Goal: Task Accomplishment & Management: Manage account settings

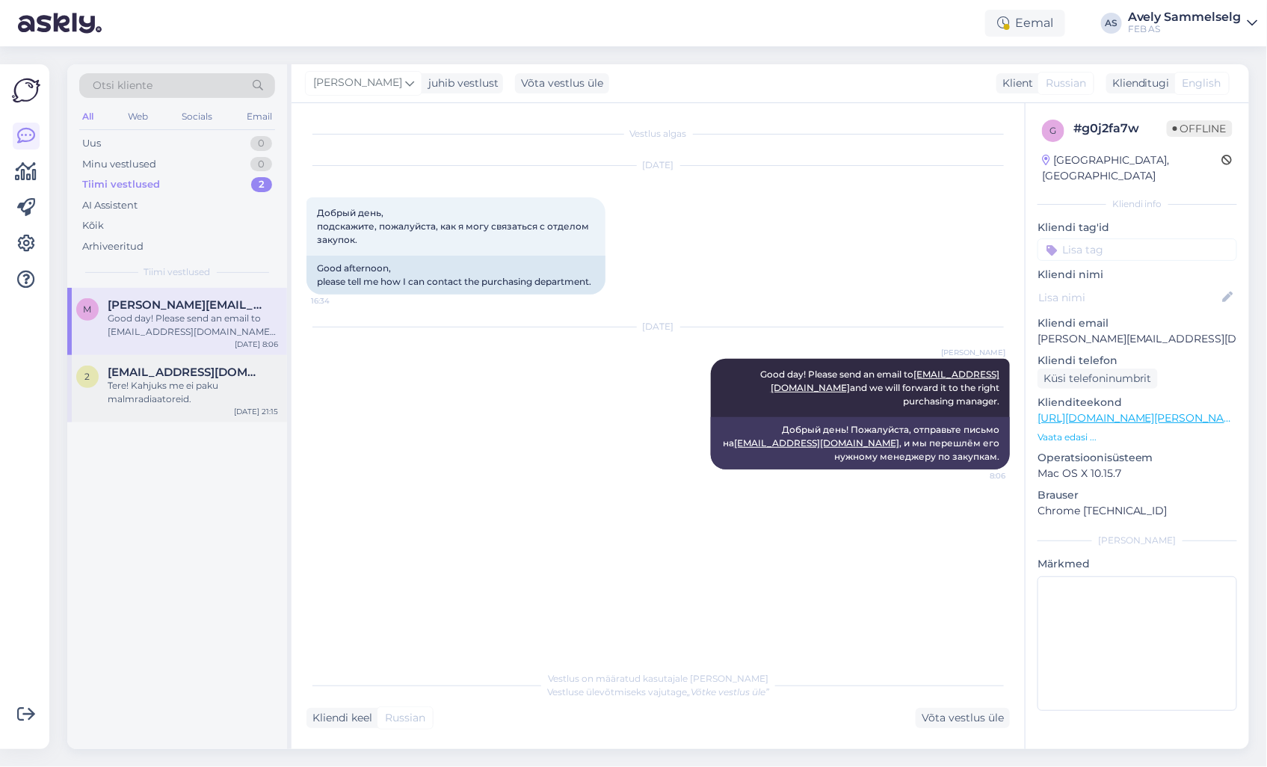
click at [184, 379] on div "Tere! Kahjuks me ei paku malmradiaatoreid." at bounding box center [193, 392] width 170 height 27
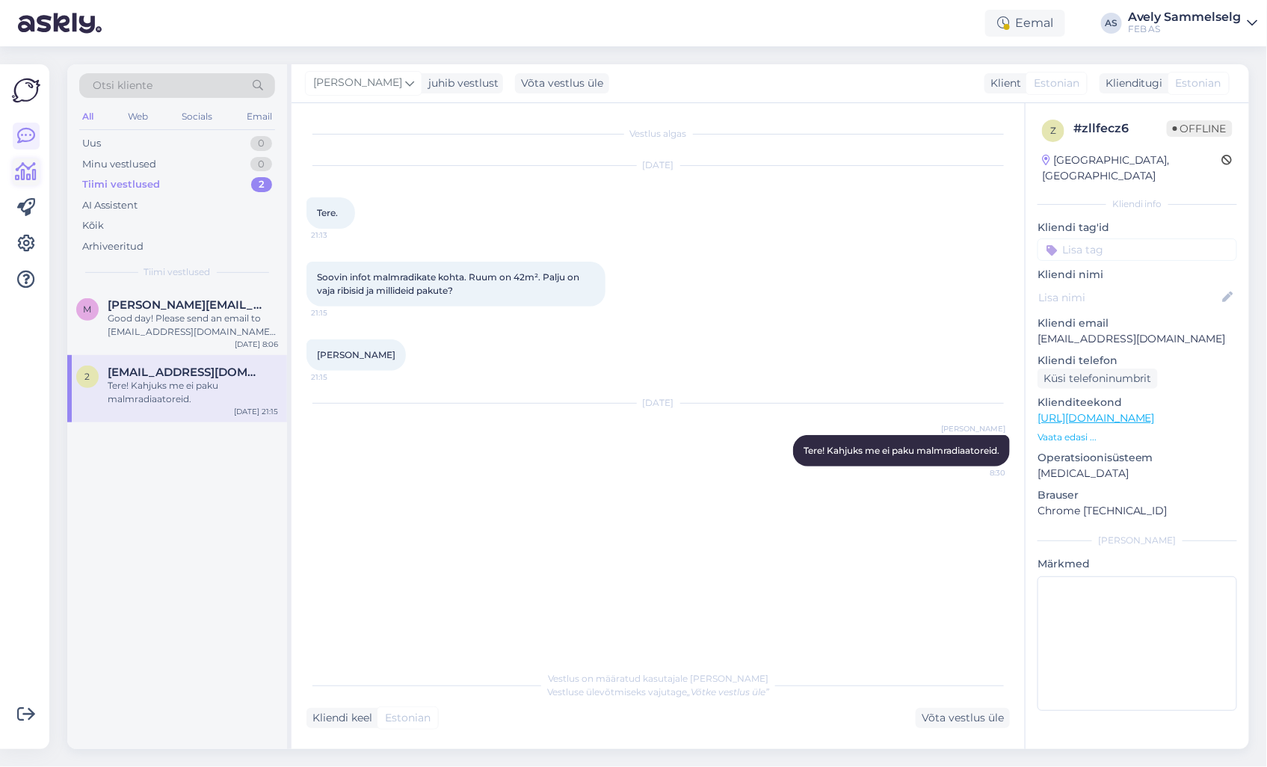
click at [34, 174] on icon at bounding box center [27, 172] width 22 height 18
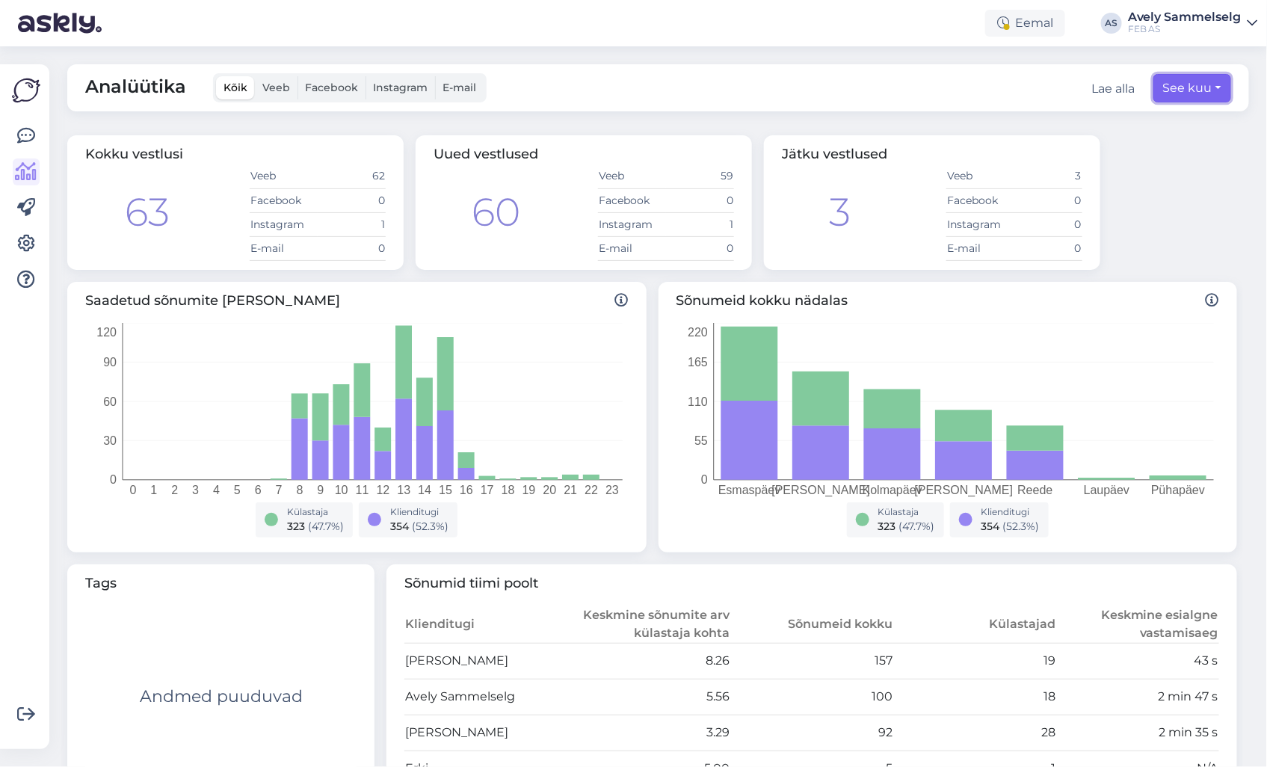
click at [1184, 96] on button "See kuu" at bounding box center [1193, 88] width 78 height 28
select select "7"
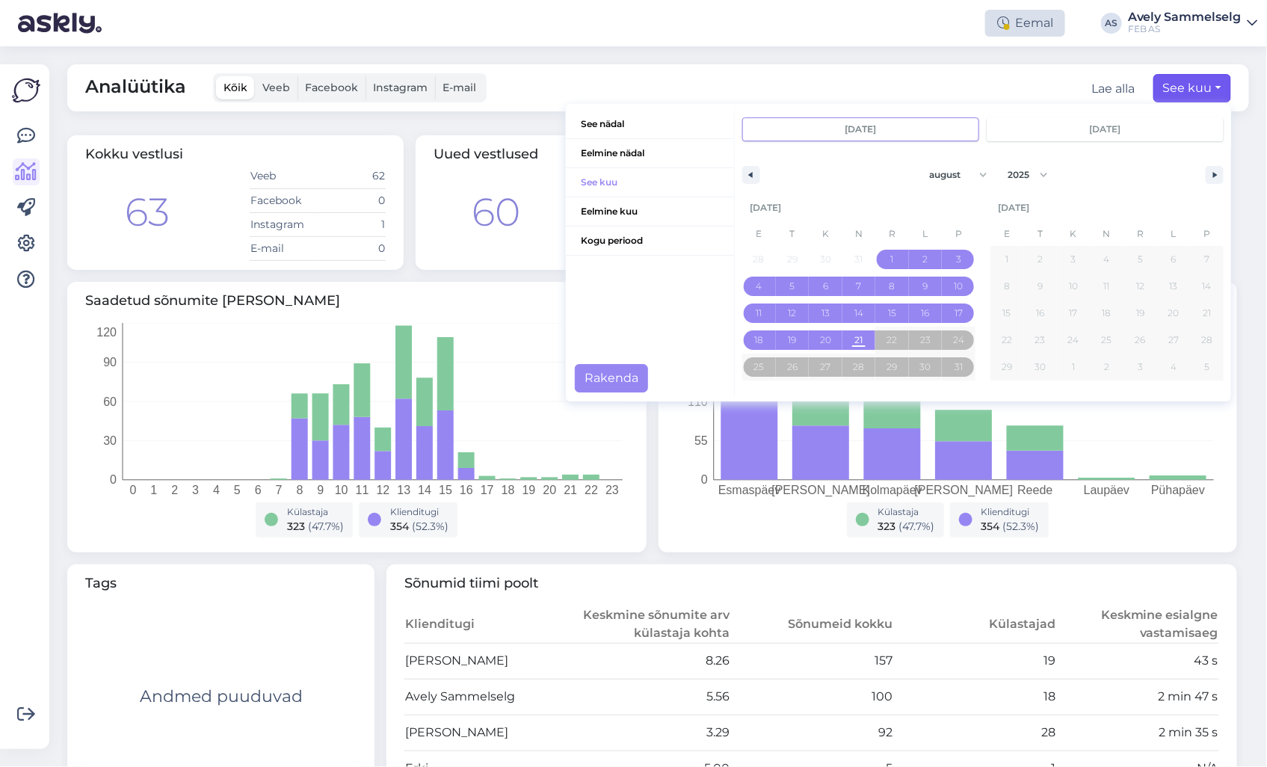
click at [1053, 23] on div "Eemal" at bounding box center [1026, 23] width 80 height 27
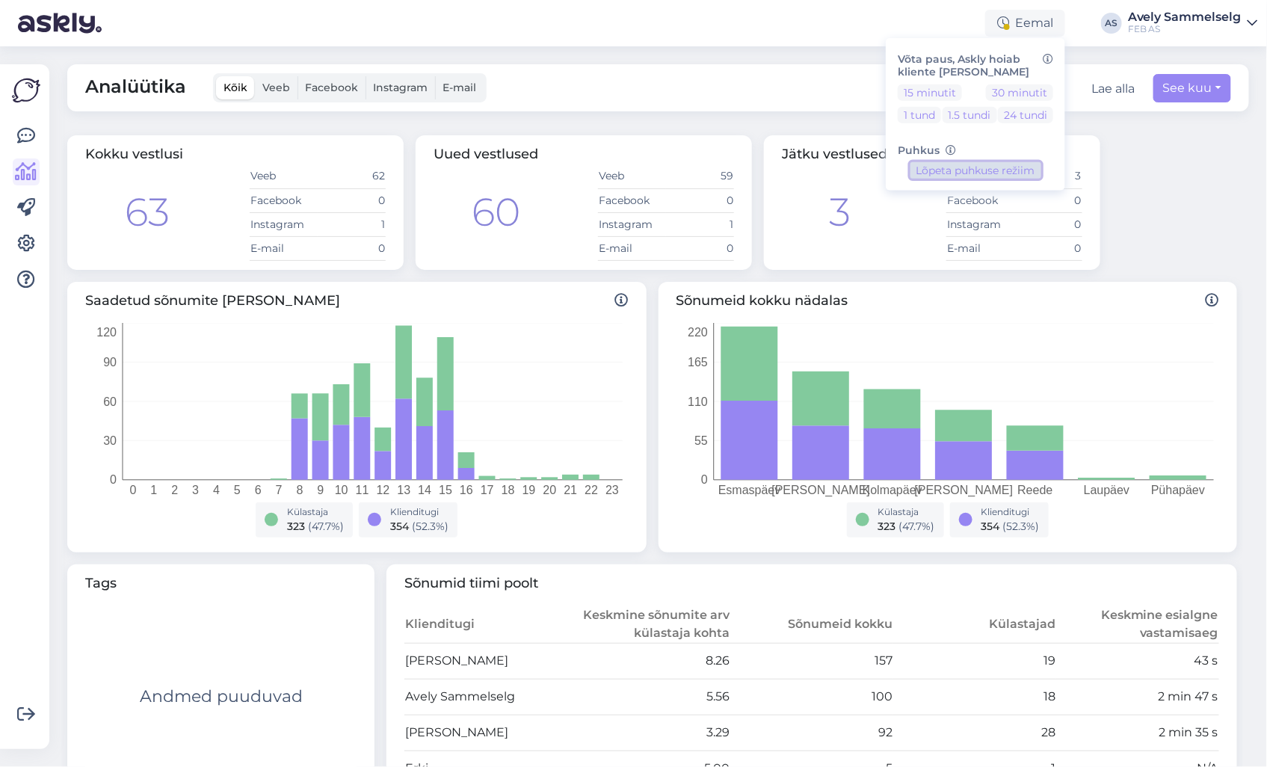
click at [961, 170] on button "Lõpeta puhkuse režiim" at bounding box center [976, 170] width 131 height 16
click at [1159, 157] on div "Kokku vestlusi 63 Veeb 62 Facebook 0 Instagram 1 E-mail 0 Uued vestlused 60 Vee…" at bounding box center [652, 202] width 1182 height 147
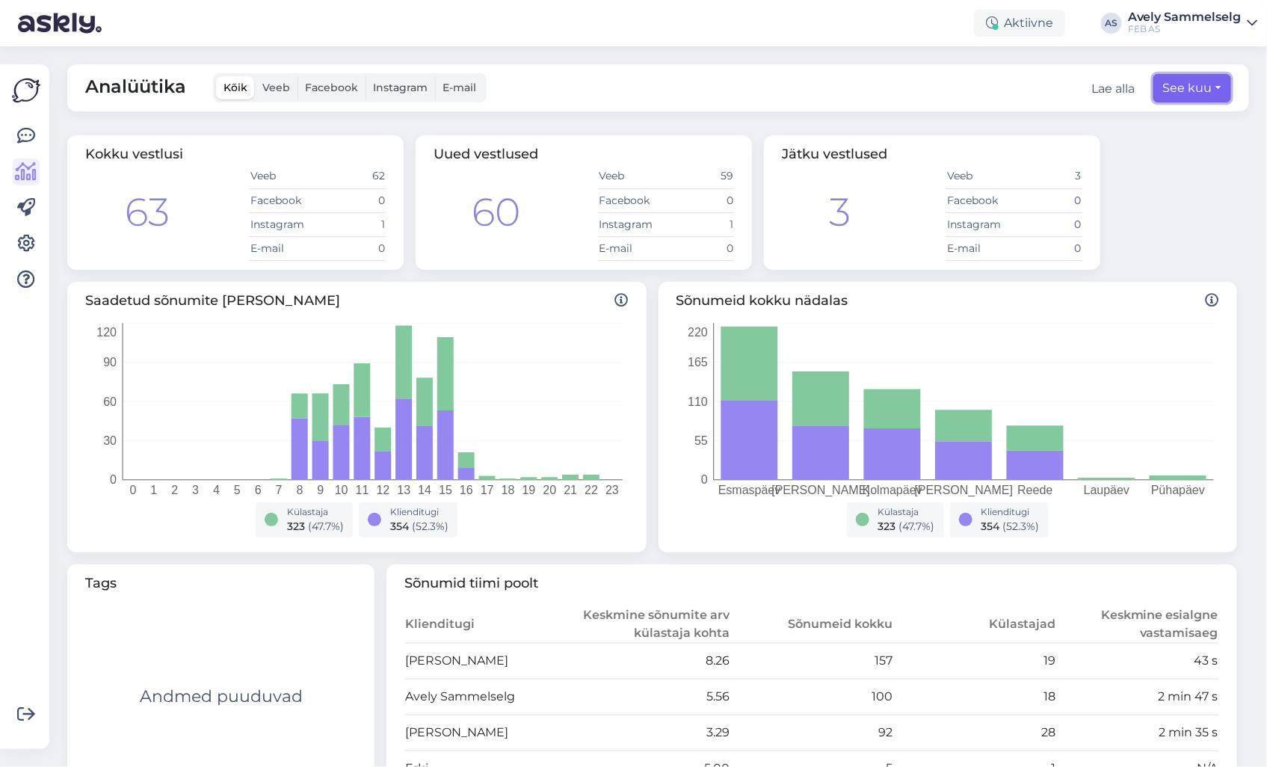
click at [1178, 100] on button "See kuu" at bounding box center [1193, 88] width 78 height 28
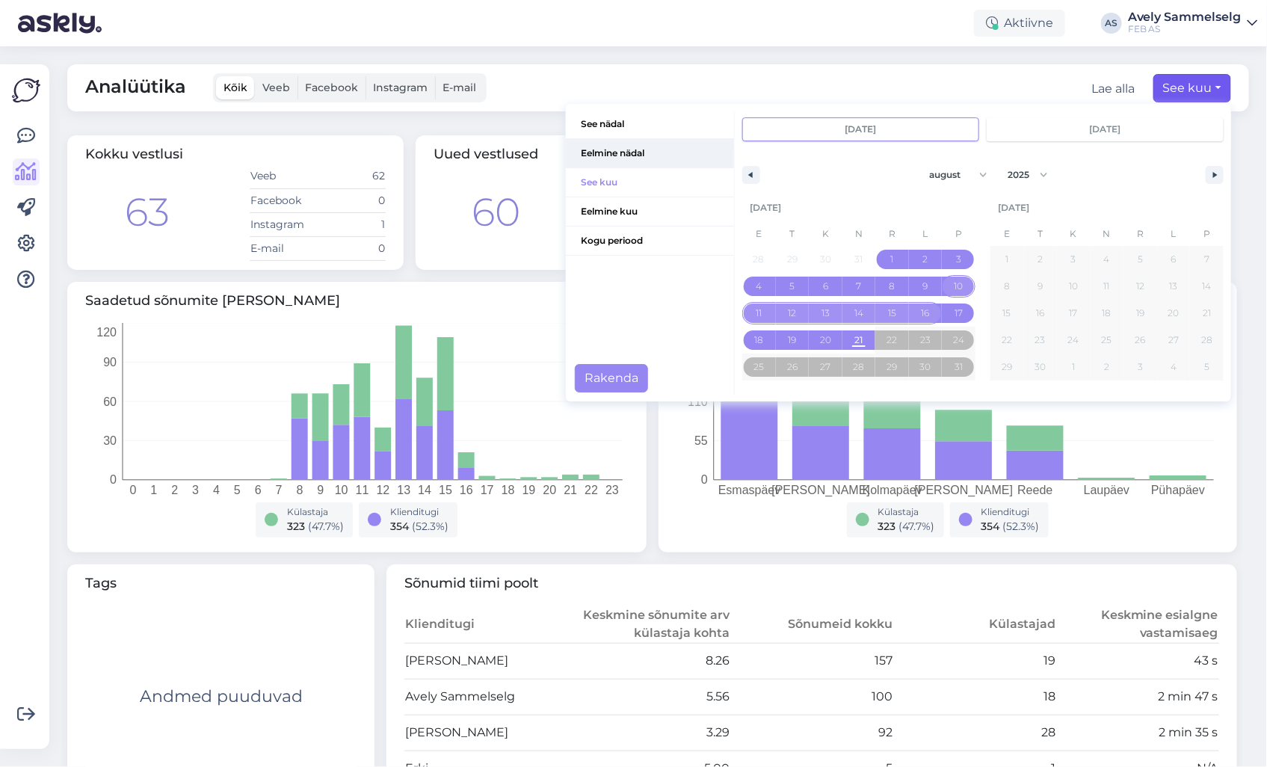
click at [630, 150] on span "Eelmine nädal" at bounding box center [650, 153] width 168 height 28
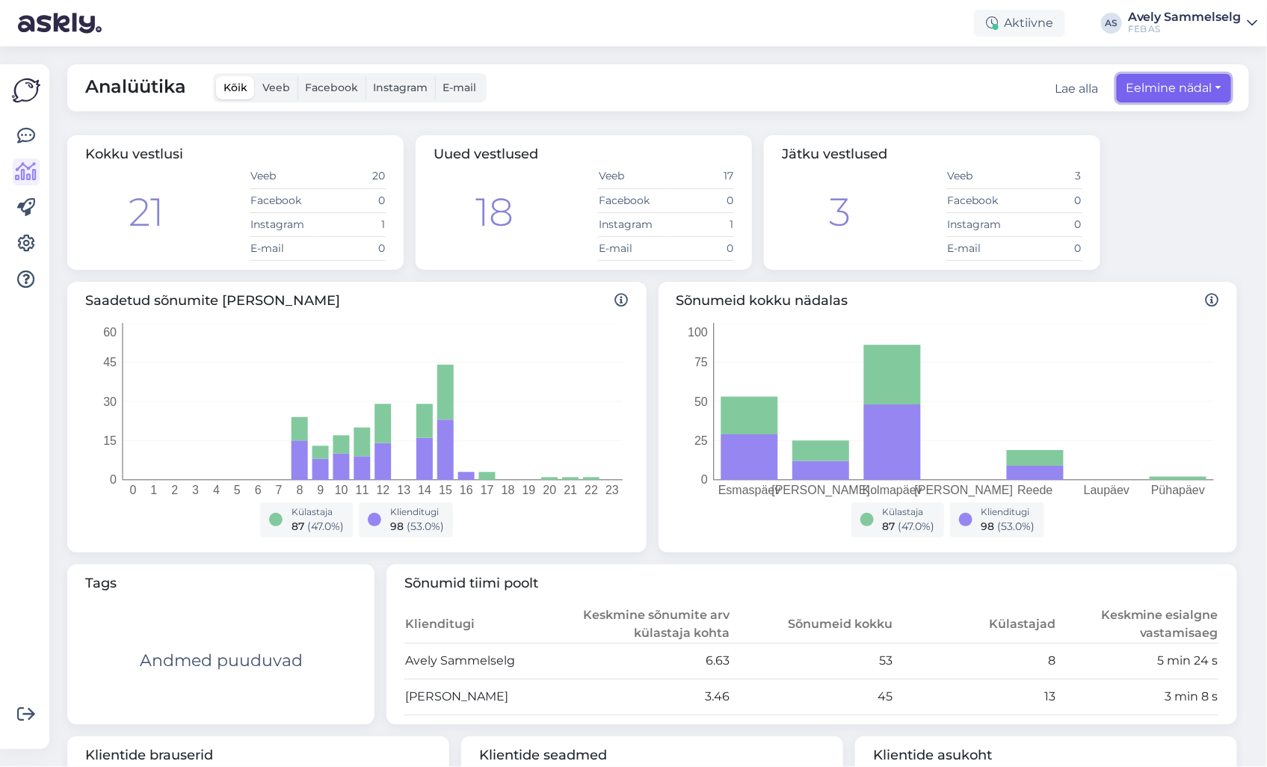
click at [1202, 85] on button "Eelmine nädal" at bounding box center [1174, 88] width 114 height 28
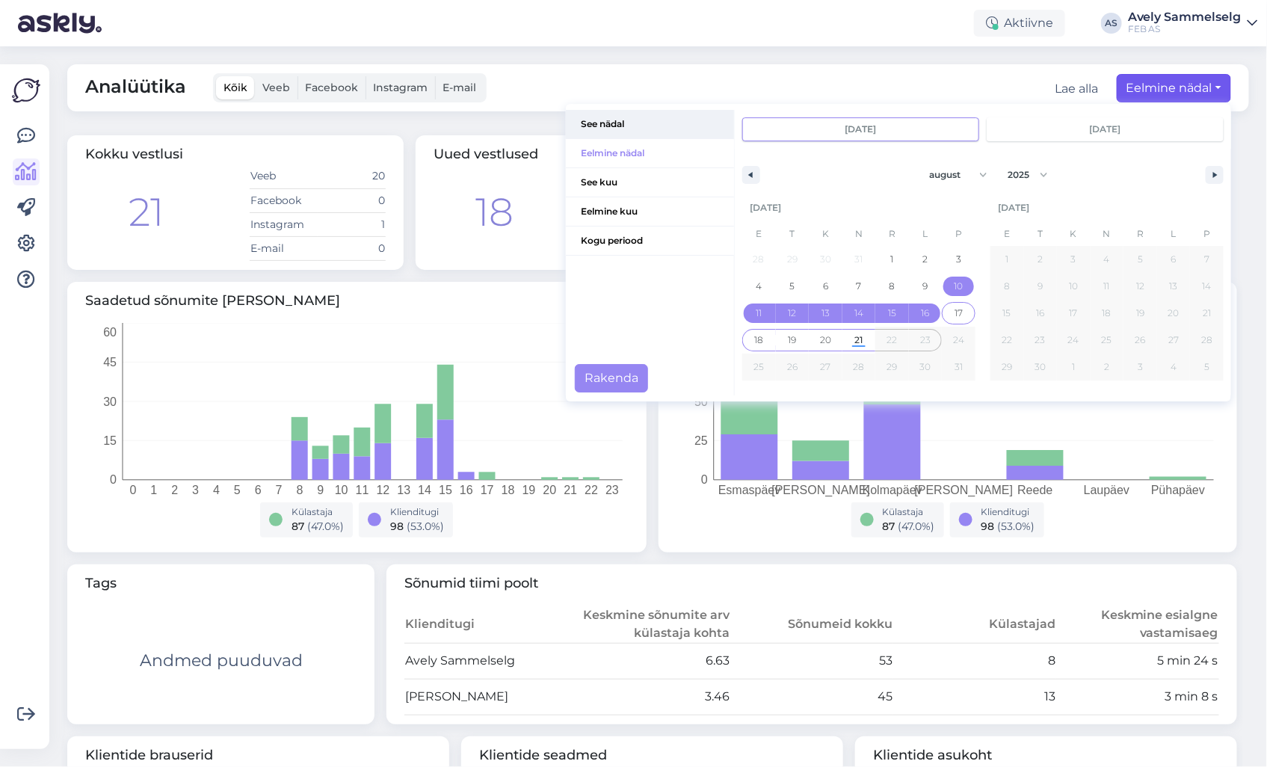
click at [661, 117] on span "See nädal" at bounding box center [650, 124] width 168 height 28
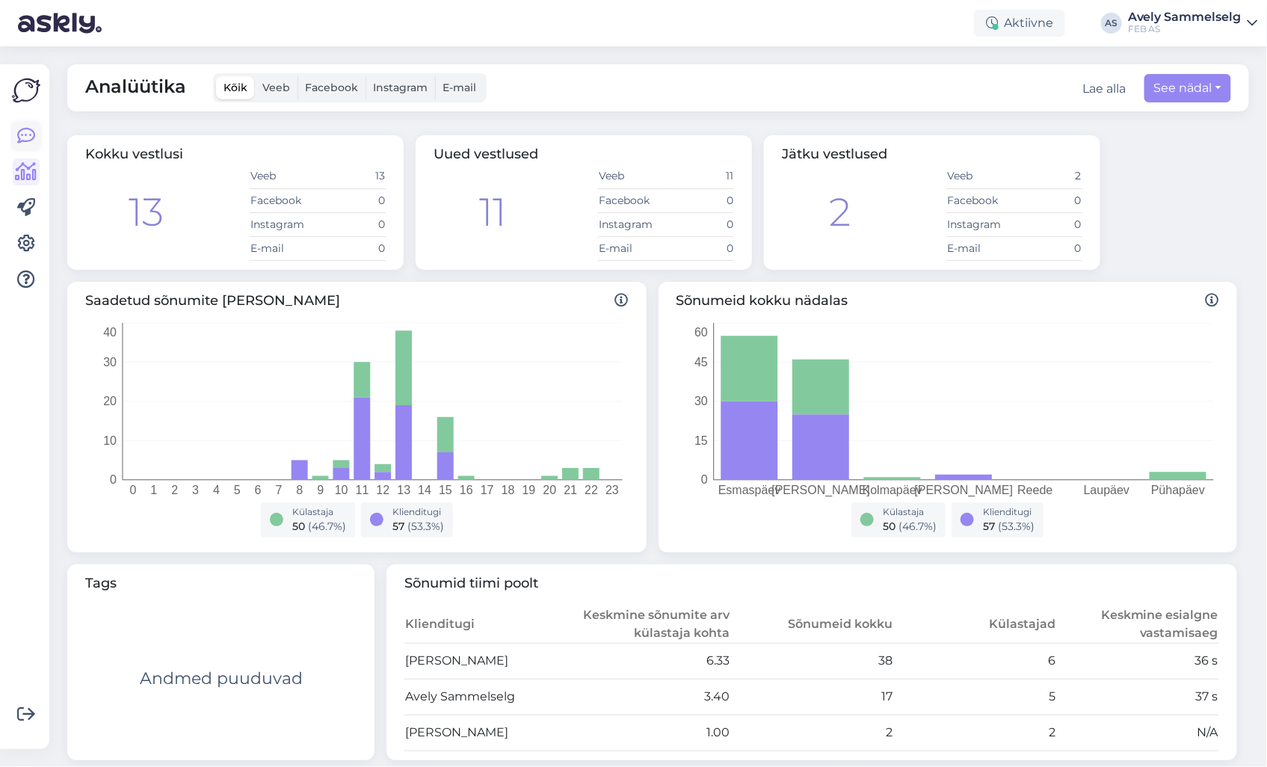
click at [31, 137] on icon at bounding box center [26, 136] width 18 height 18
